Goal: Transaction & Acquisition: Purchase product/service

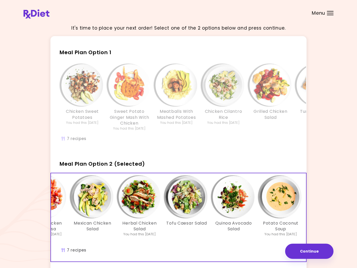
scroll to position [0, 84]
click at [178, 105] on img "Info - Meatballs With Mashed Potatoes - Meal Plan Option 1" at bounding box center [177, 85] width 42 height 42
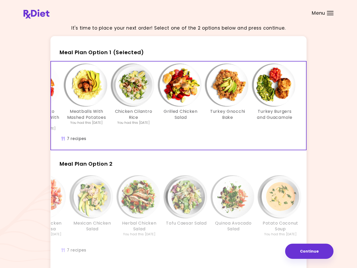
scroll to position [3, 0]
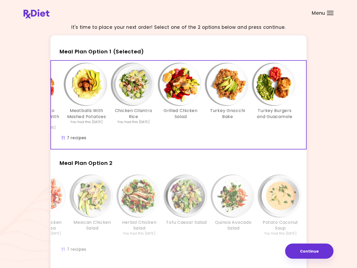
click at [304, 250] on button "Continue" at bounding box center [309, 251] width 48 height 15
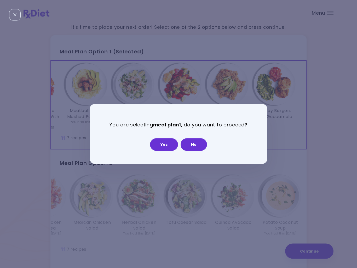
scroll to position [3, 0]
click at [159, 146] on button "Yes" at bounding box center [164, 144] width 28 height 13
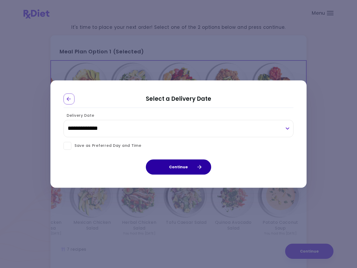
click at [175, 168] on button "Continue" at bounding box center [178, 166] width 65 height 15
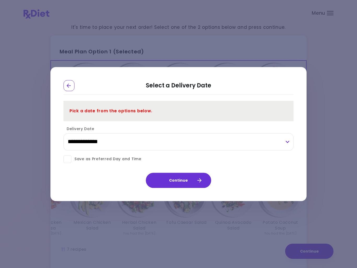
click at [68, 89] on div "Go Back" at bounding box center [69, 85] width 11 height 11
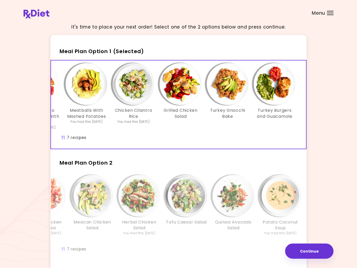
scroll to position [3, 0]
click at [236, 129] on div "Turkey Gnocchi Bake" at bounding box center [227, 96] width 47 height 67
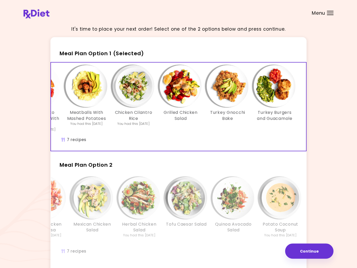
scroll to position [0, 0]
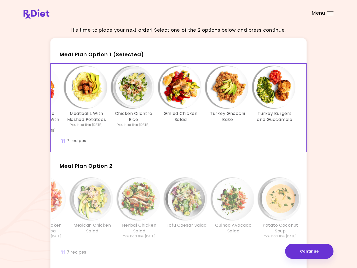
click at [305, 257] on button "Continue" at bounding box center [309, 251] width 48 height 15
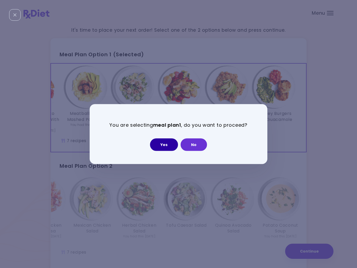
click at [160, 145] on button "Yes" at bounding box center [164, 144] width 28 height 13
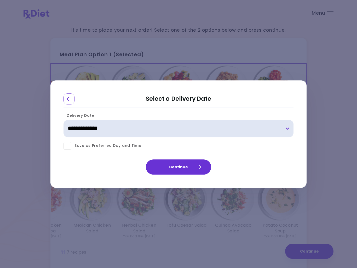
click at [287, 130] on select "**********" at bounding box center [179, 128] width 230 height 17
select select "**********"
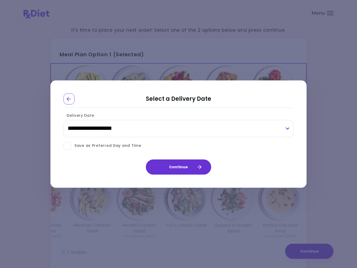
click at [60, 94] on div "Select a Delivery Date" at bounding box center [179, 100] width 256 height 14
click at [176, 170] on button "Continue" at bounding box center [178, 166] width 65 height 15
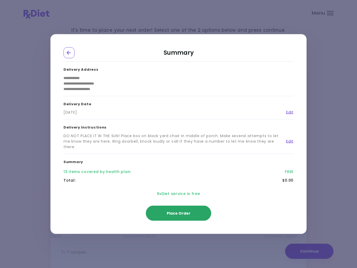
click at [178, 215] on span "Place Order" at bounding box center [179, 213] width 24 height 5
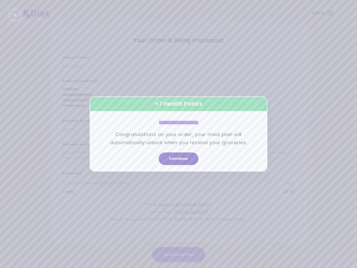
click at [176, 156] on button "Continue" at bounding box center [179, 159] width 40 height 13
